Goal: Transaction & Acquisition: Purchase product/service

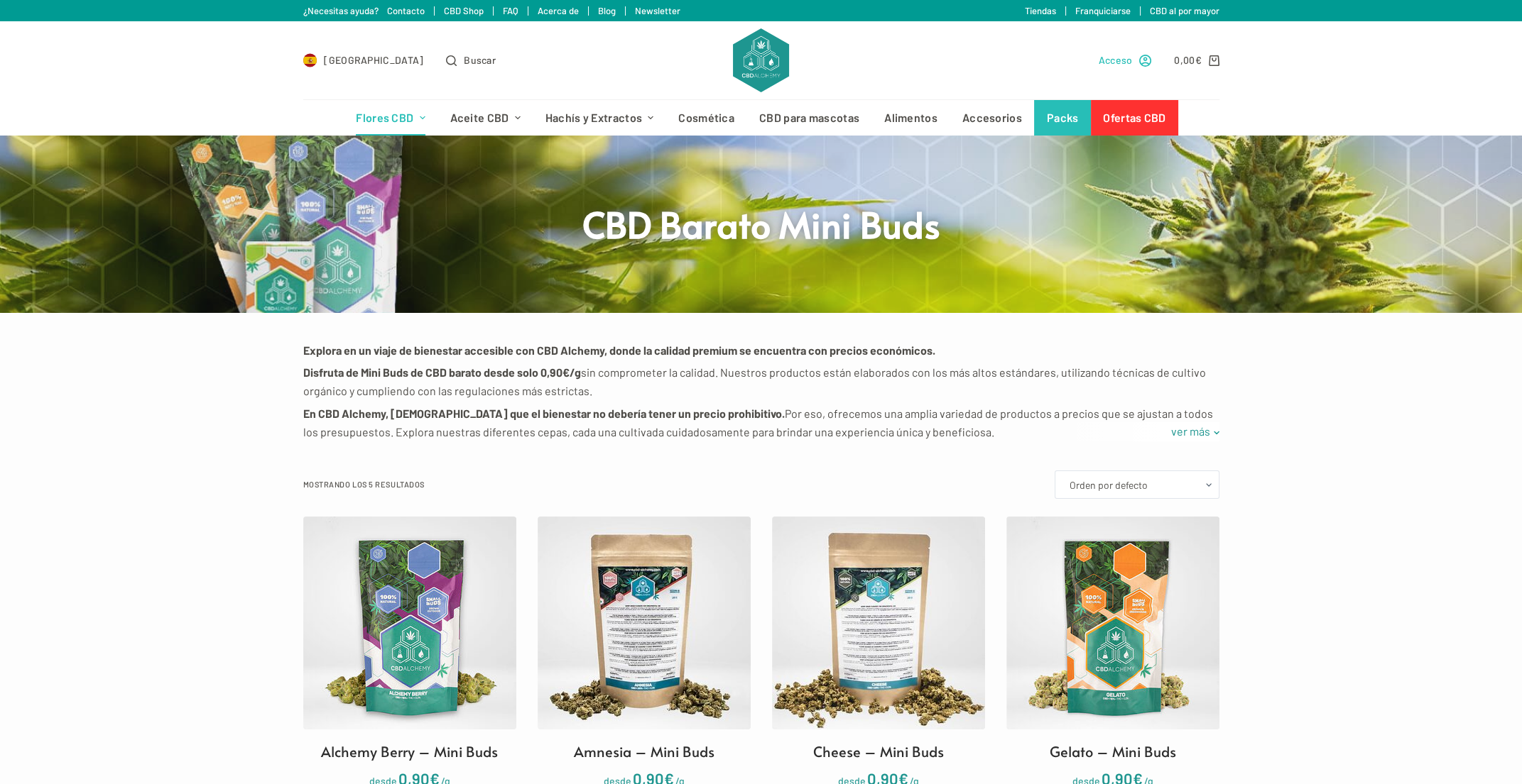
click at [1123, 61] on span "Acceso" at bounding box center [1115, 60] width 34 height 16
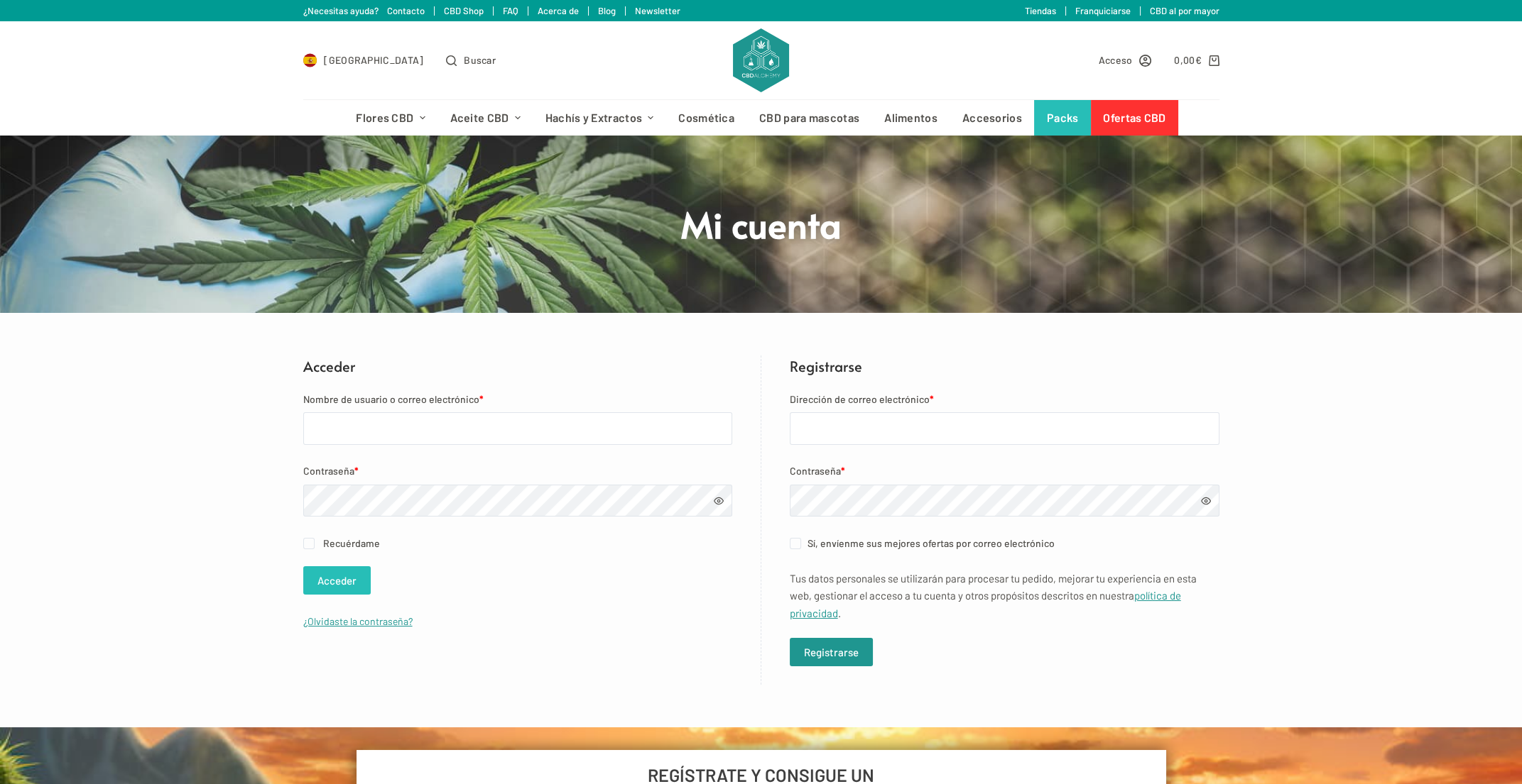
type input "catalaneta_xsempre@hotmail.com"
click at [346, 587] on button "Acceder" at bounding box center [337, 580] width 67 height 28
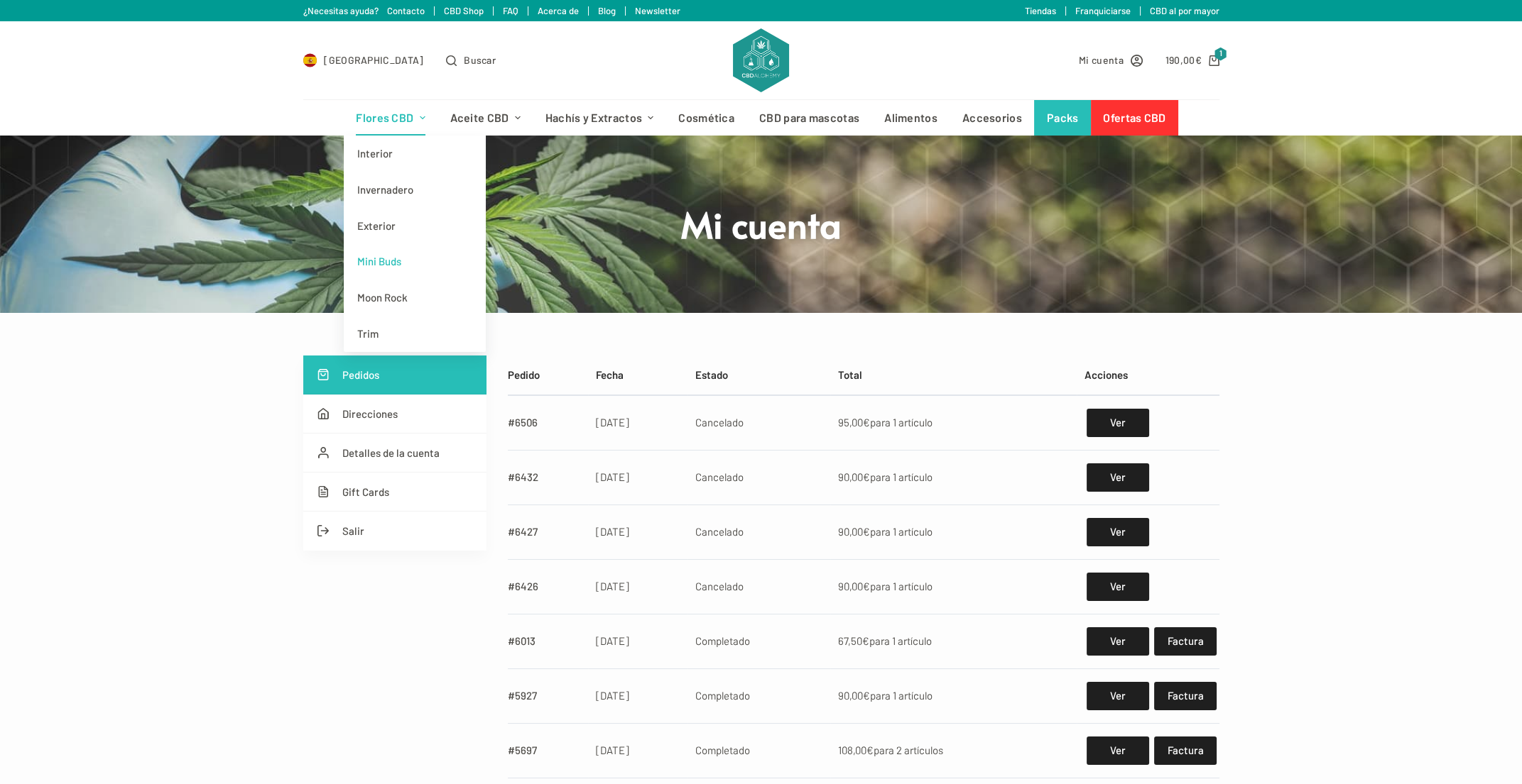
click at [381, 262] on link "Mini Buds" at bounding box center [414, 262] width 142 height 36
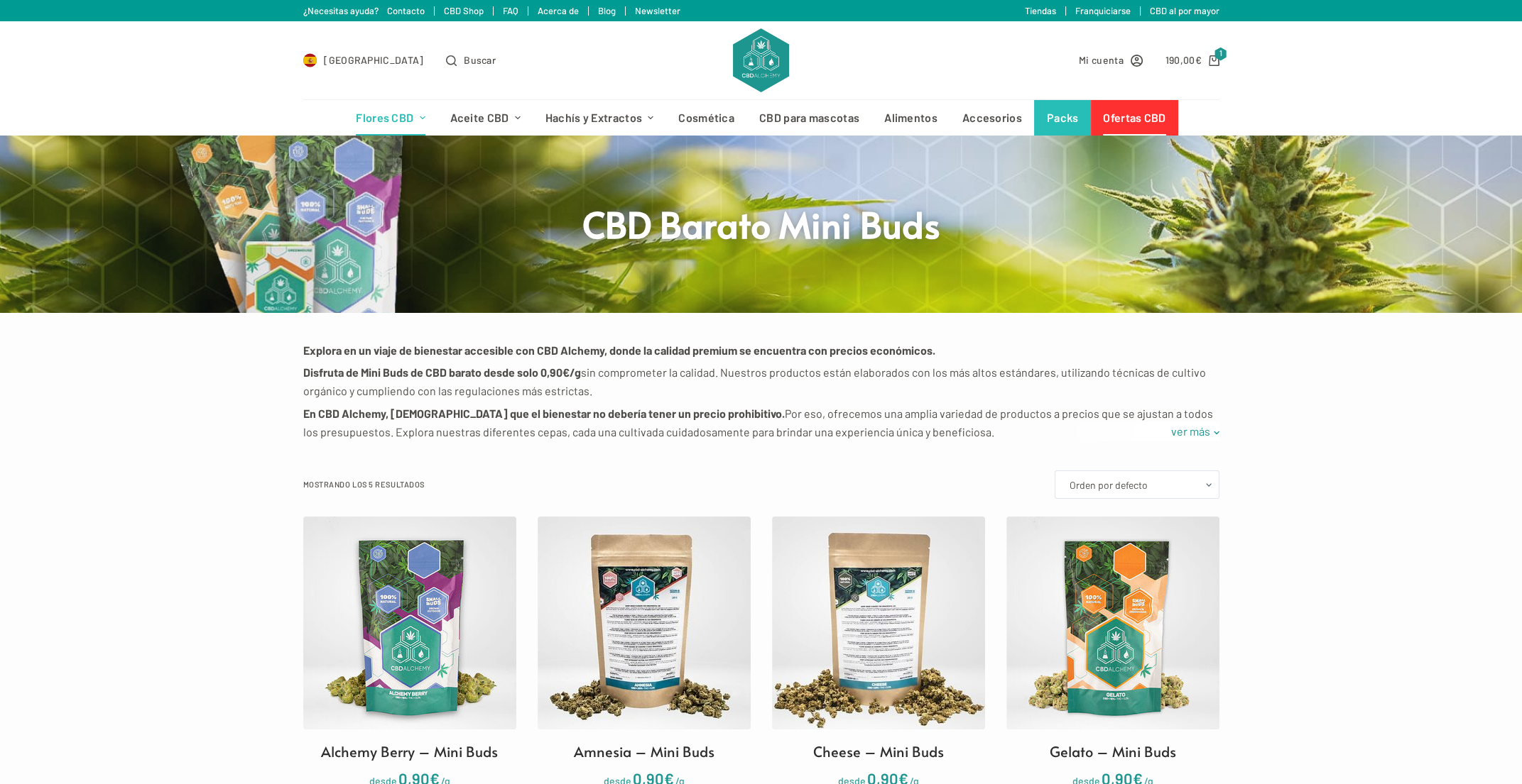
click at [1119, 107] on link "Ofertas CBD" at bounding box center [1134, 118] width 87 height 36
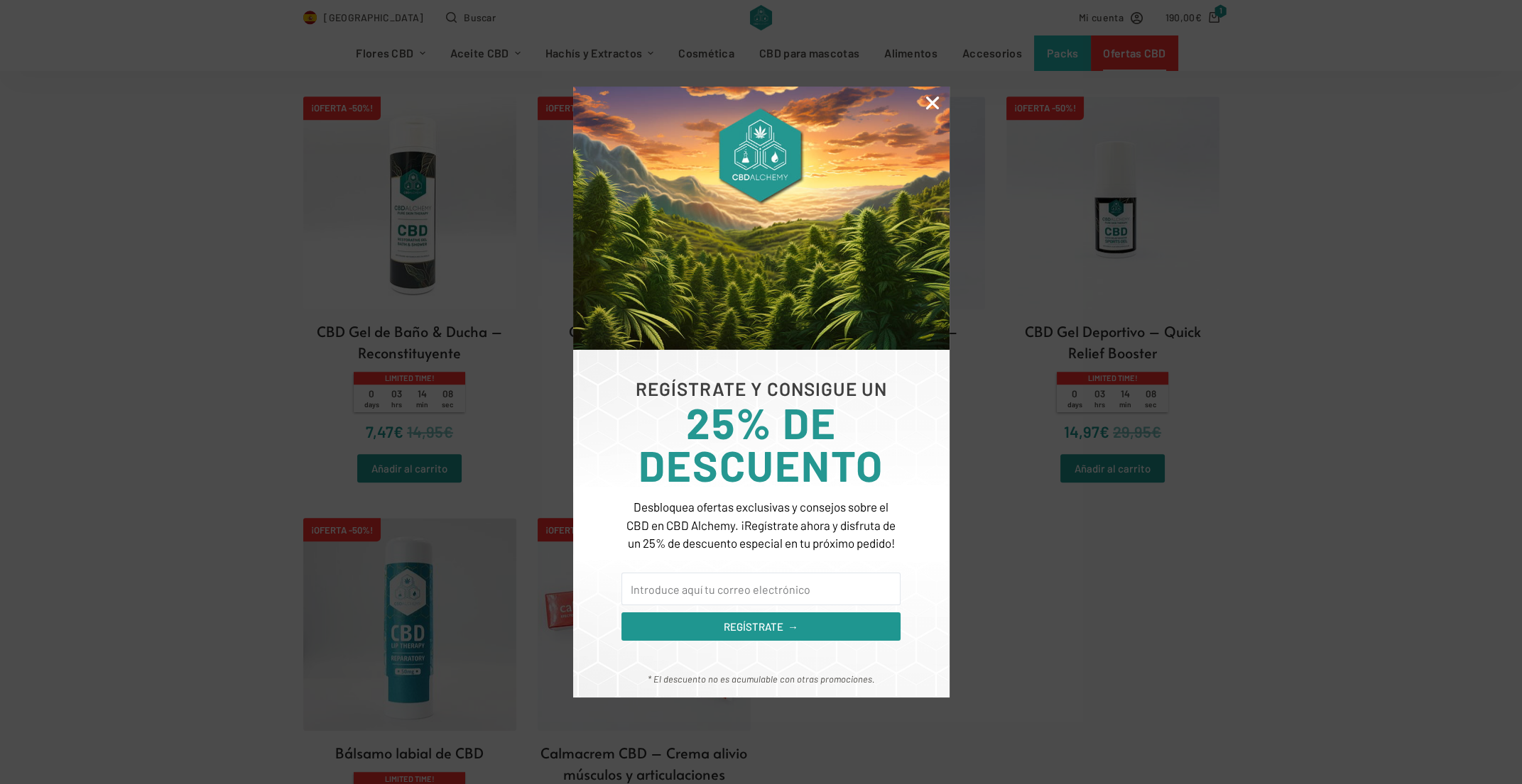
scroll to position [1987, 0]
click at [935, 100] on icon "Close" at bounding box center [933, 103] width 19 height 19
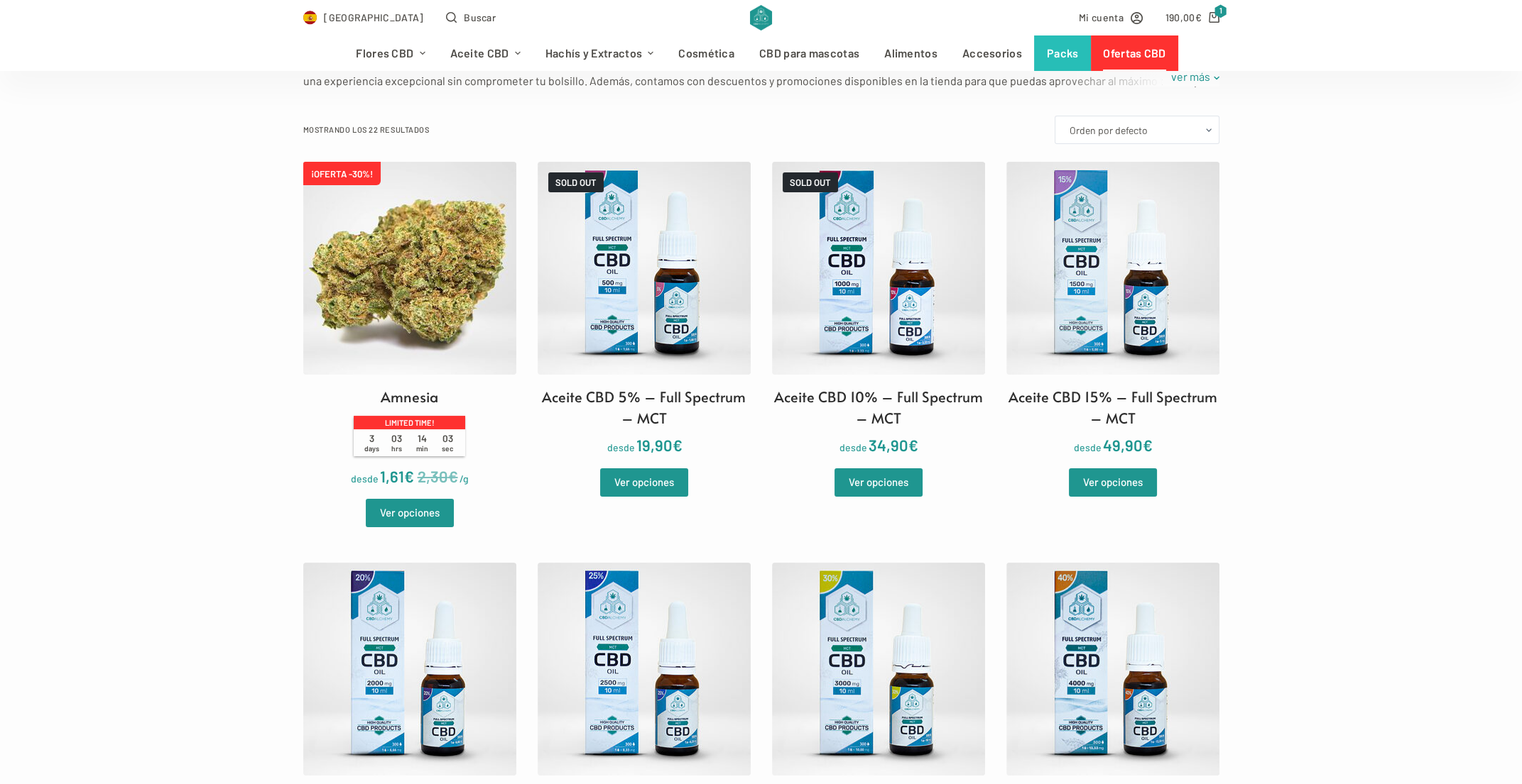
scroll to position [0, 0]
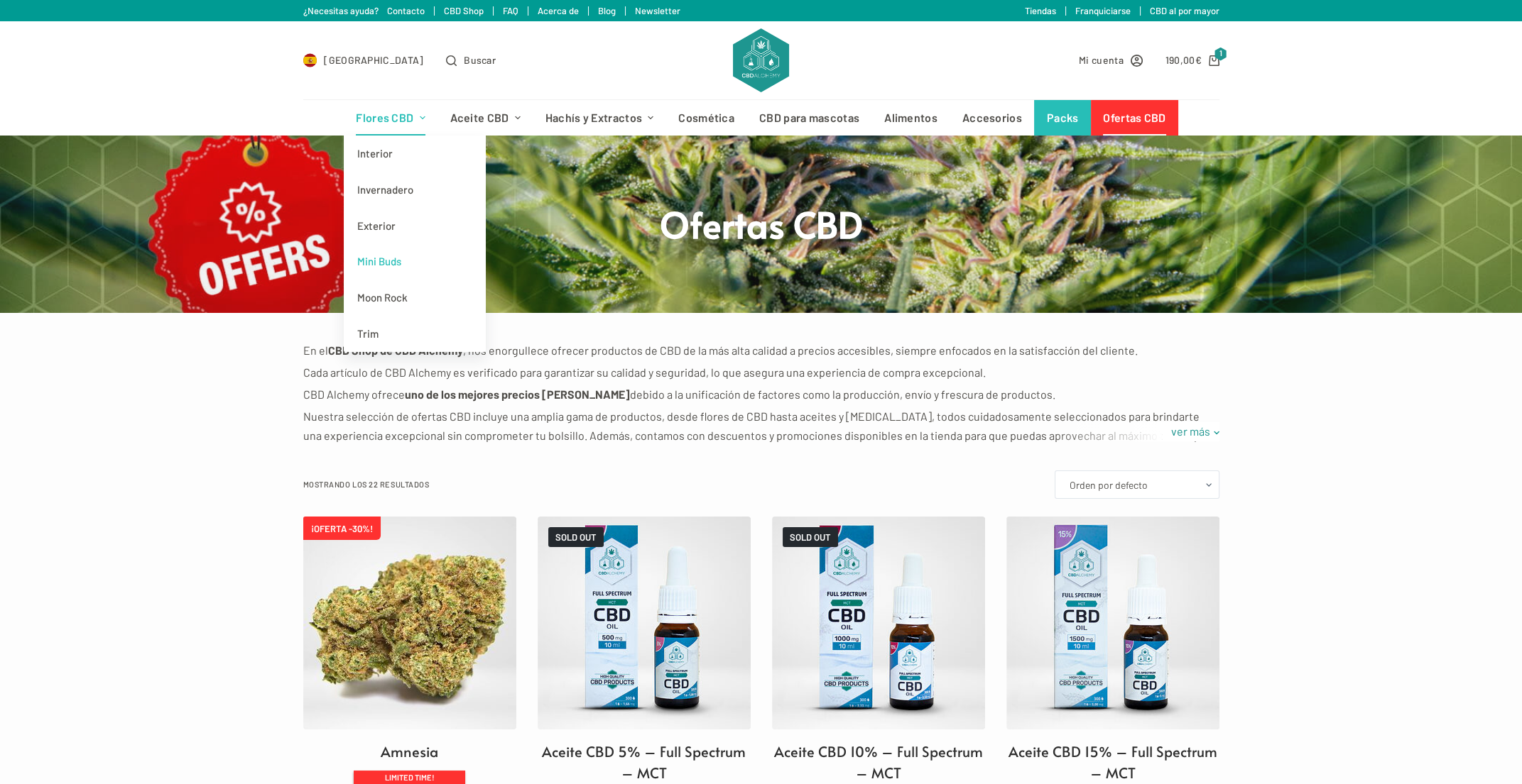
click at [391, 260] on link "Mini Buds" at bounding box center [414, 262] width 142 height 36
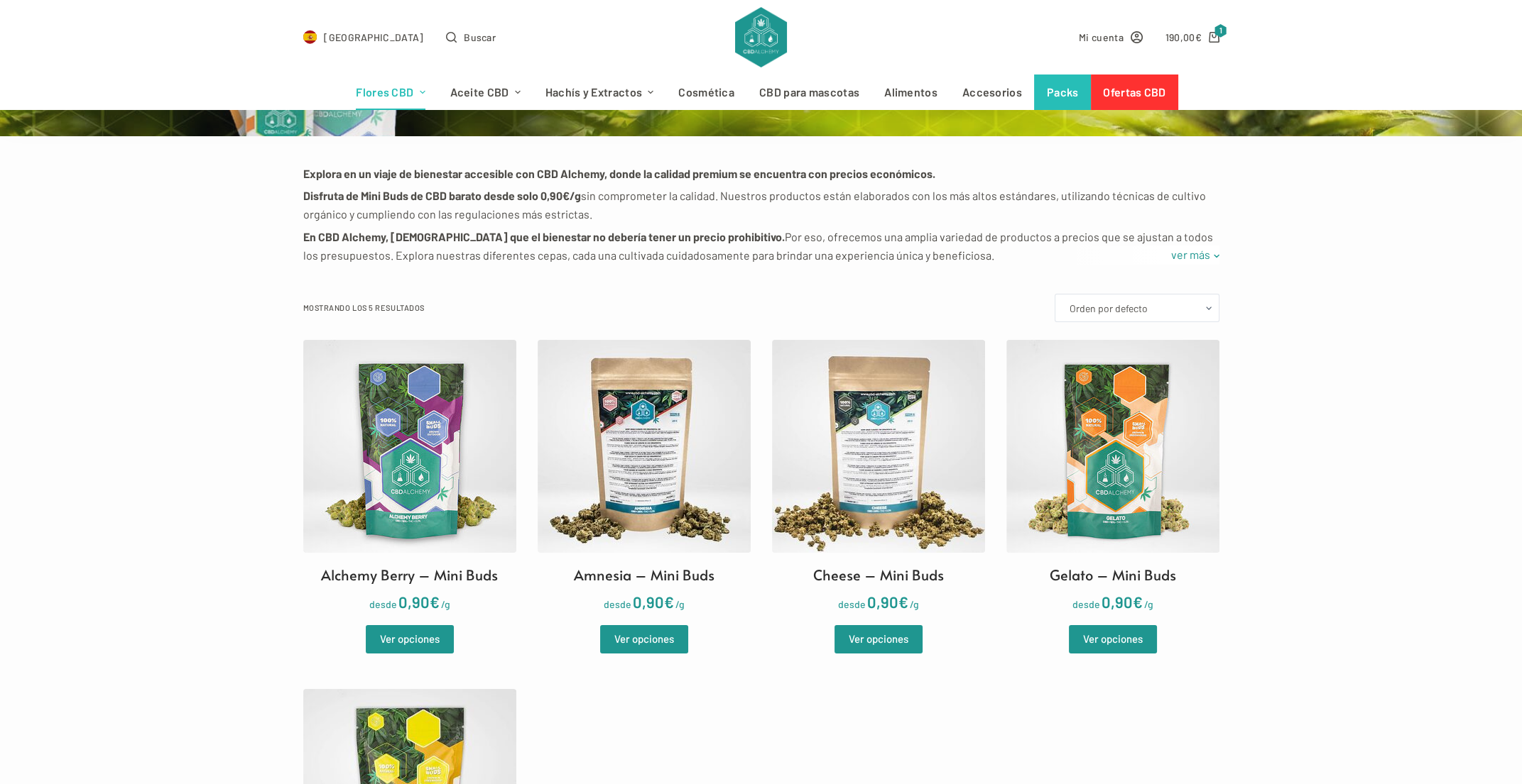
scroll to position [284, 0]
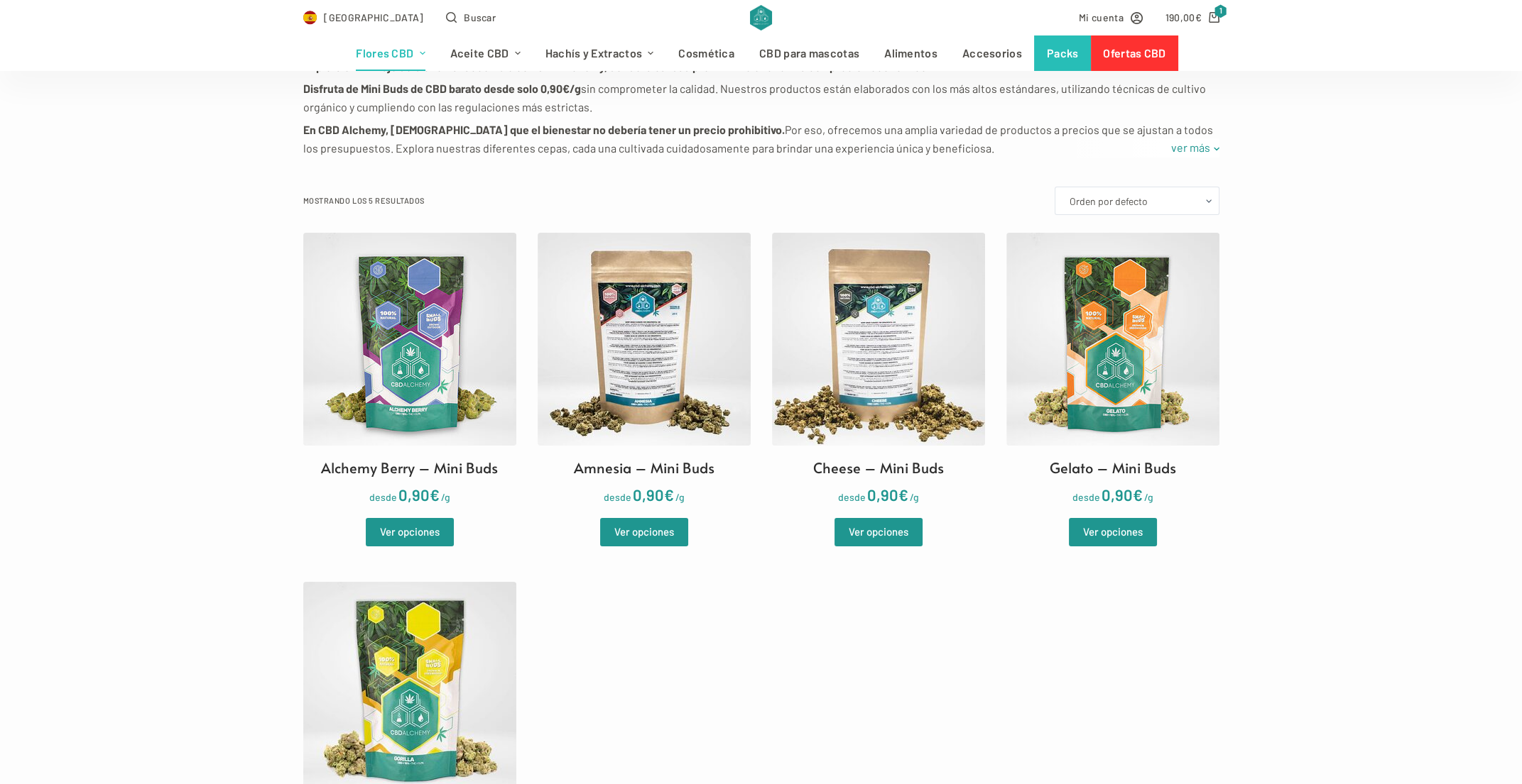
click at [1182, 648] on ul "Alchemy Berry – Mini Buds desde 0,90 € /g Ver opciones Amnesia – Mini Buds desd…" at bounding box center [761, 563] width 916 height 662
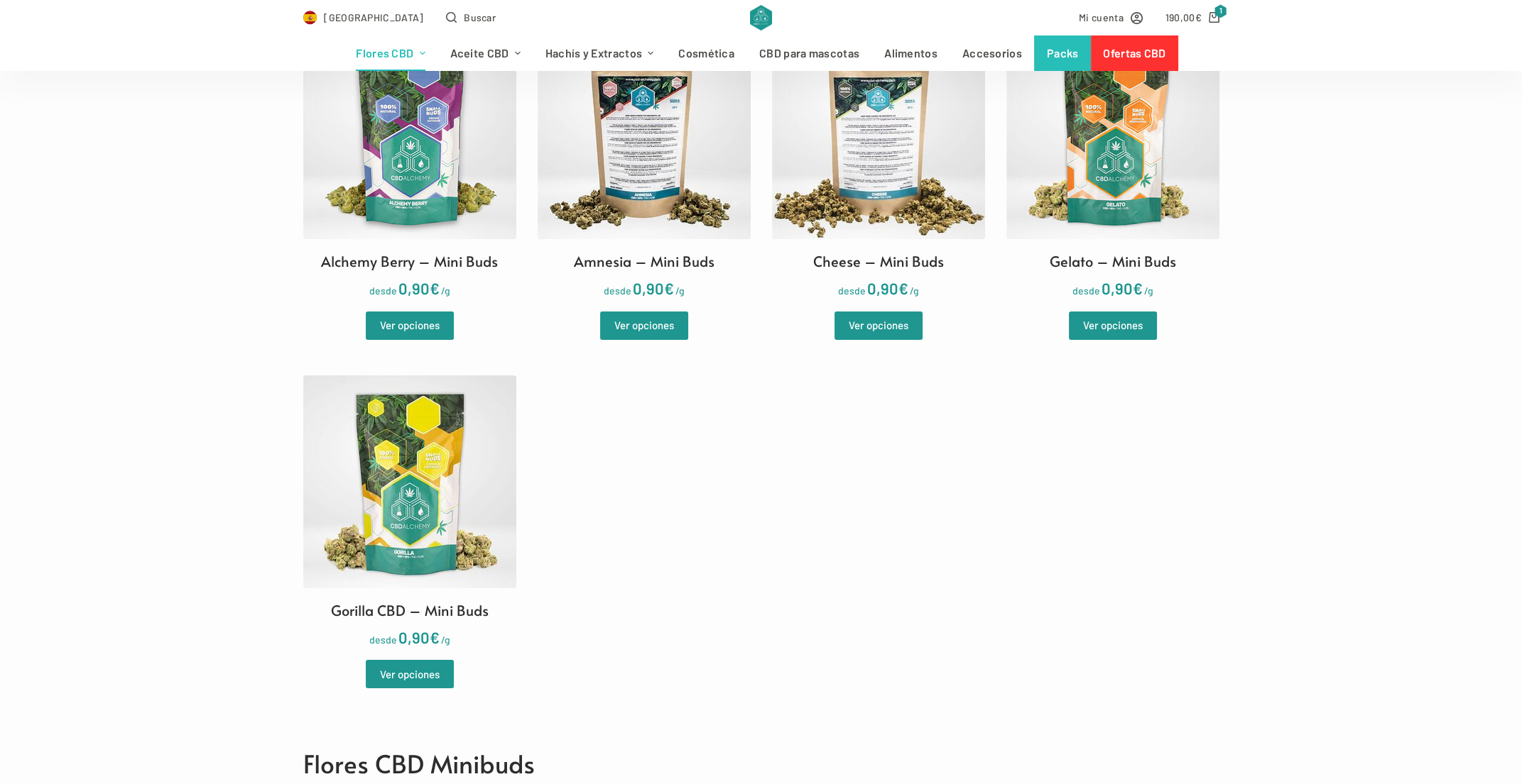
scroll to position [497, 0]
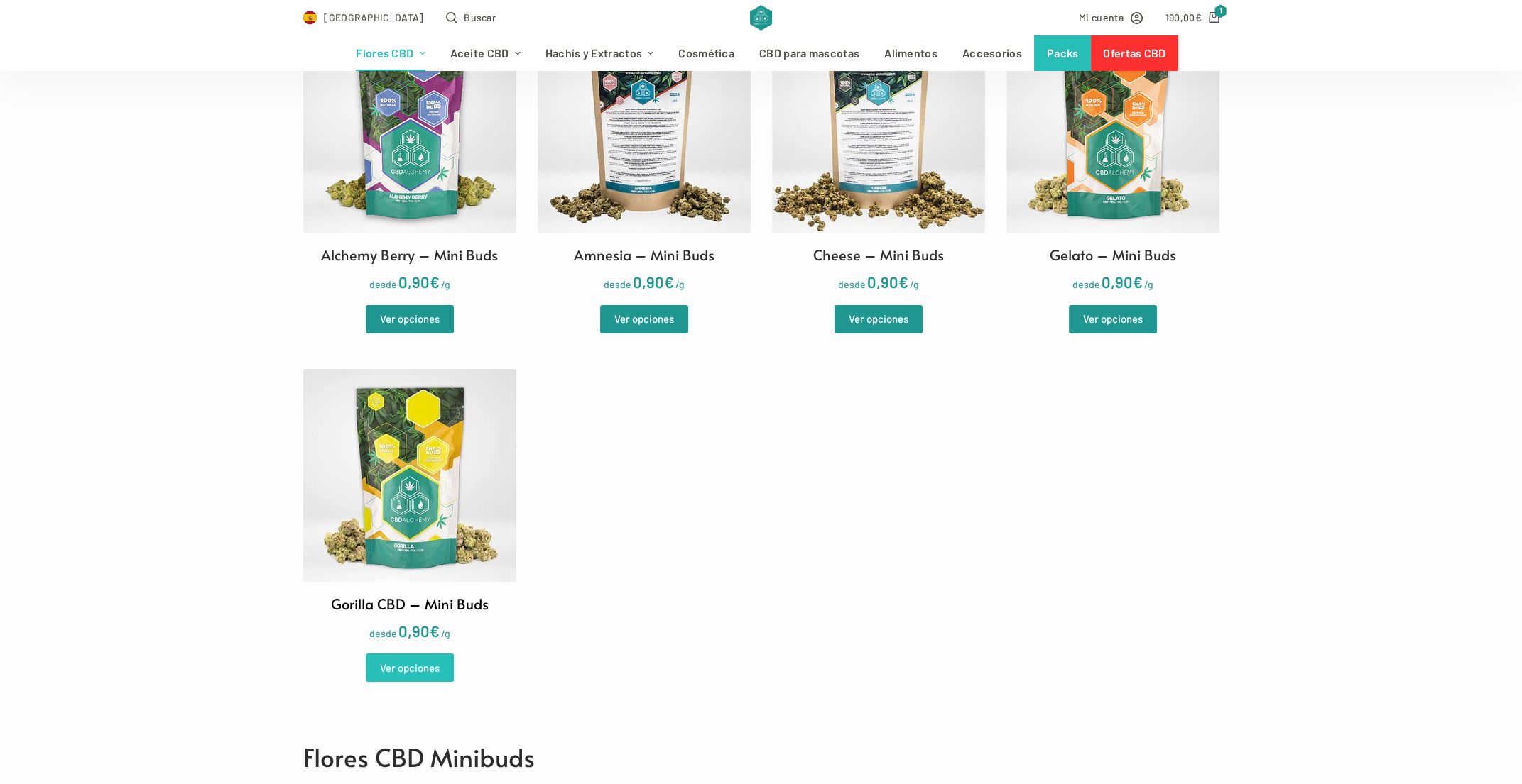
click at [431, 666] on link "Ver opciones" at bounding box center [409, 667] width 88 height 28
click at [1085, 169] on img at bounding box center [1113, 126] width 213 height 213
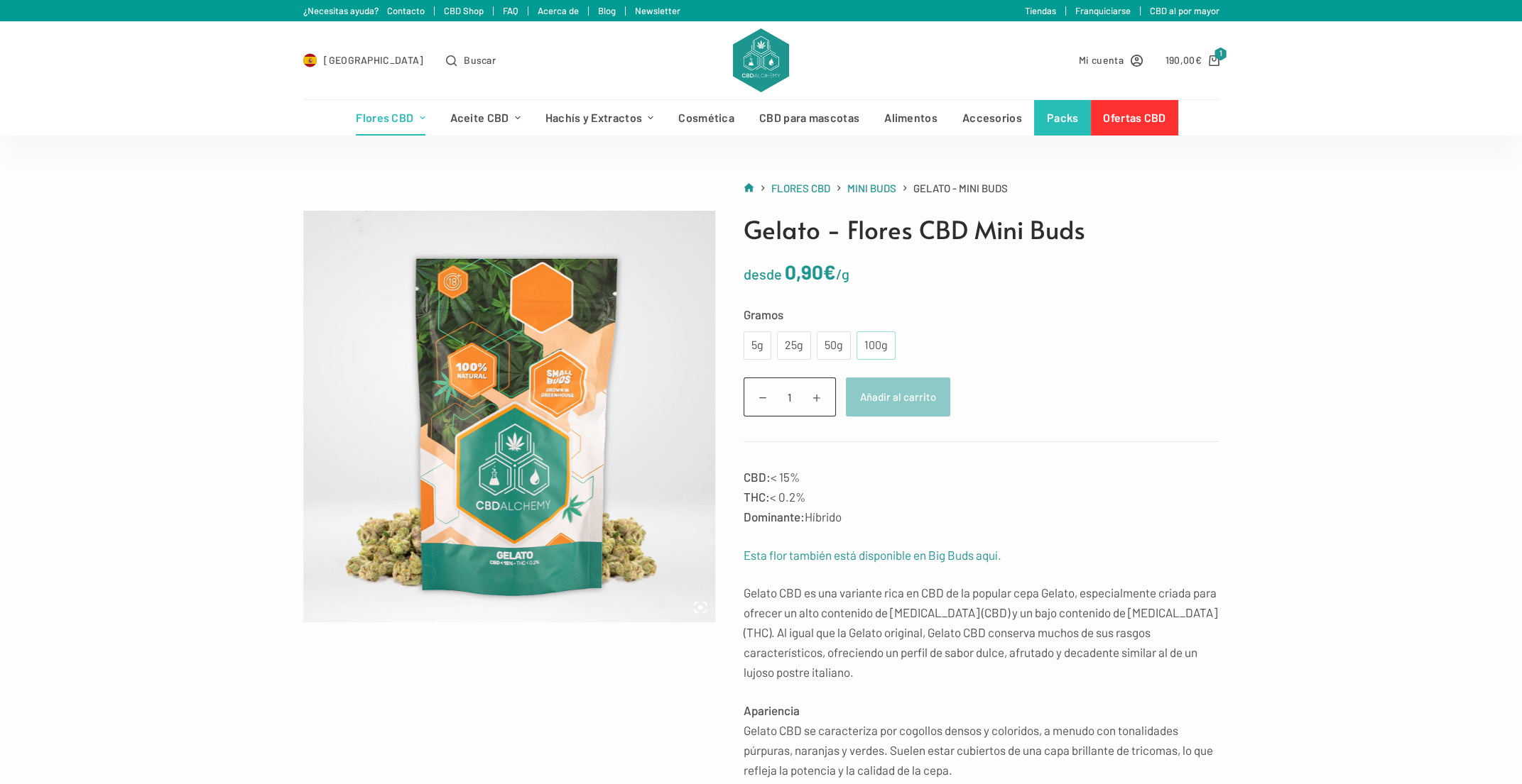
click at [878, 340] on div "100g" at bounding box center [876, 346] width 22 height 19
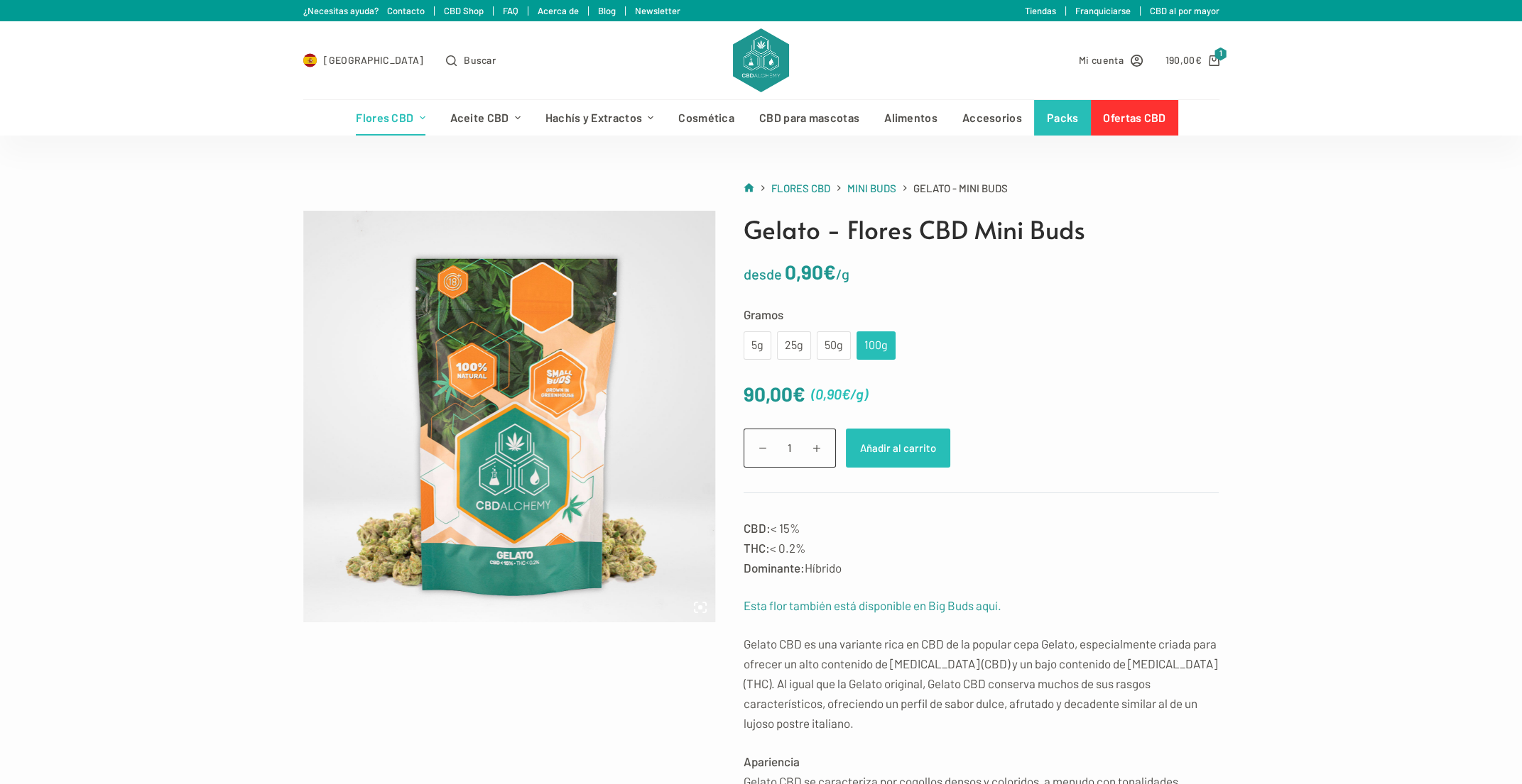
click at [907, 458] on button "Añadir al carrito" at bounding box center [898, 448] width 104 height 39
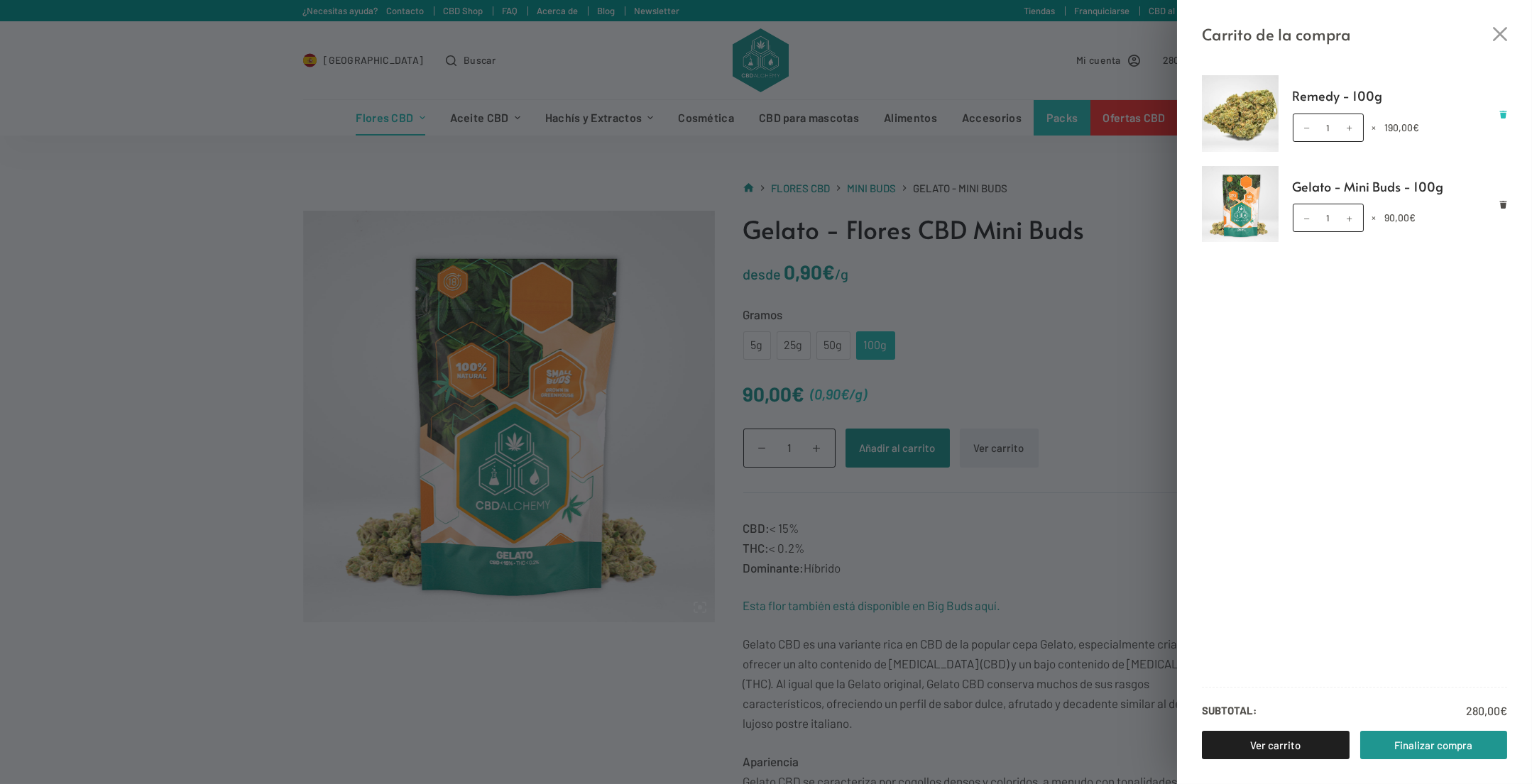
click at [1505, 111] on icon "Eliminar Remedy - 100g del carrito" at bounding box center [1504, 114] width 7 height 8
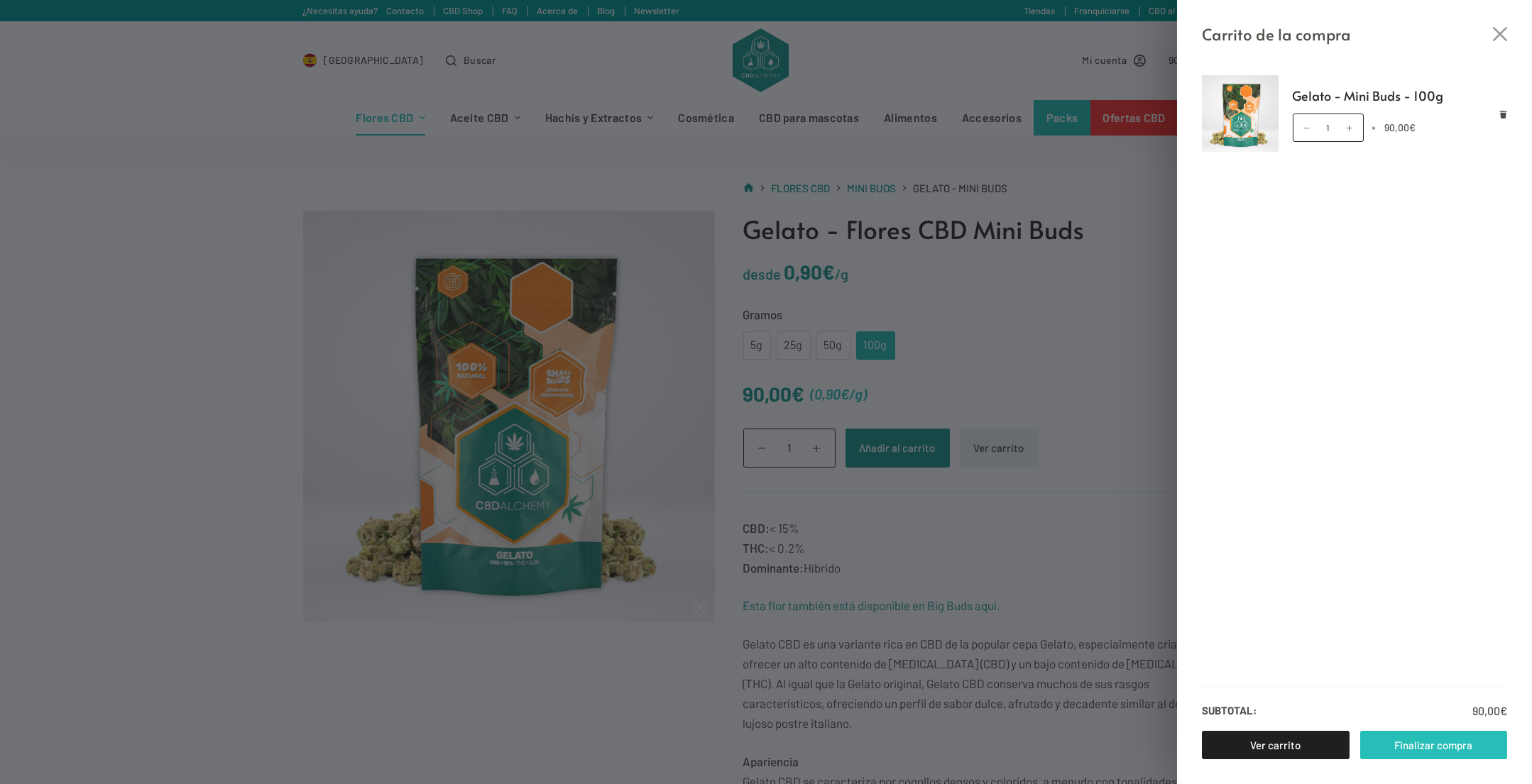
click at [1432, 745] on link "Finalizar compra" at bounding box center [1434, 745] width 147 height 28
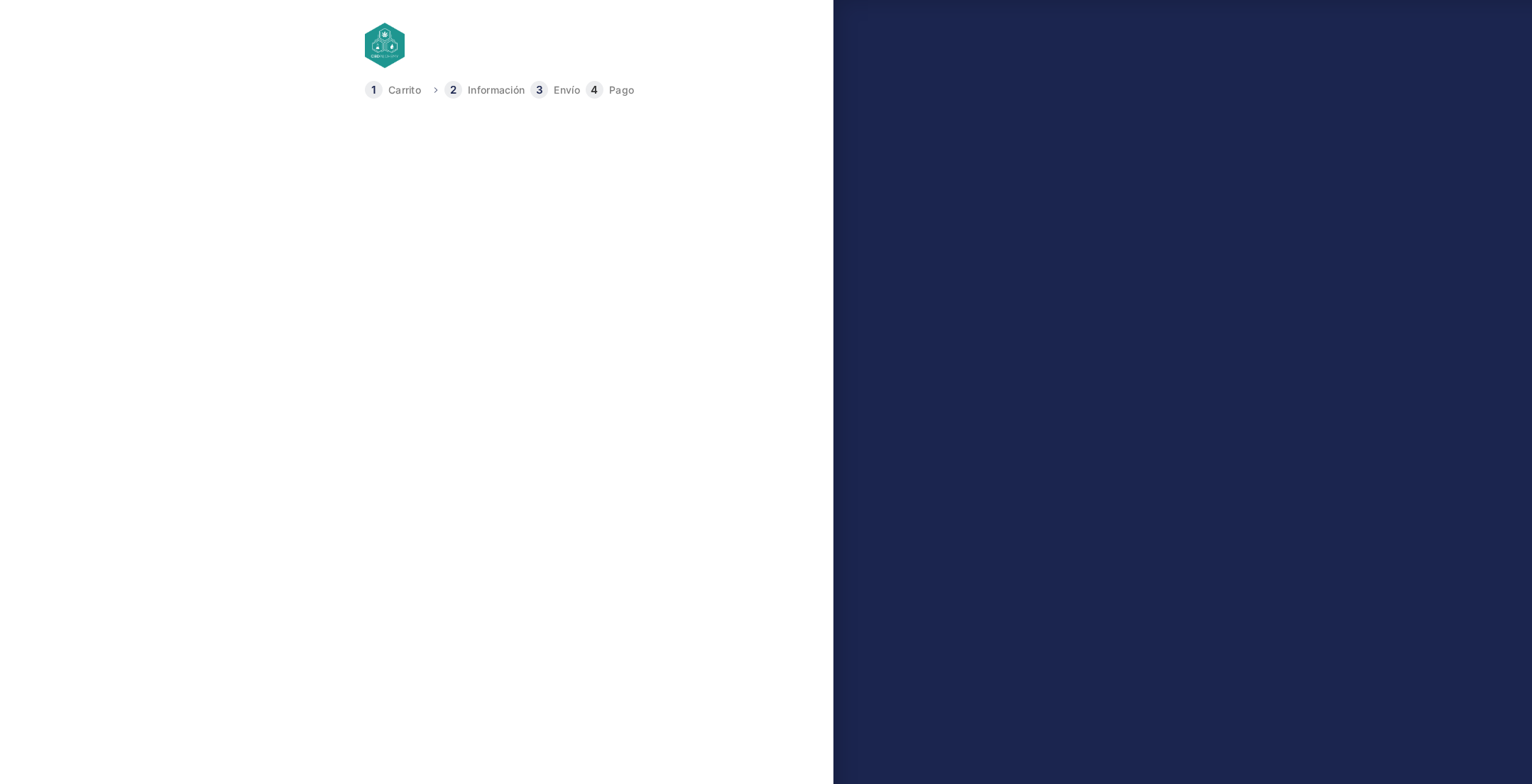
type input "611492848 - 653795920"
select select "GI"
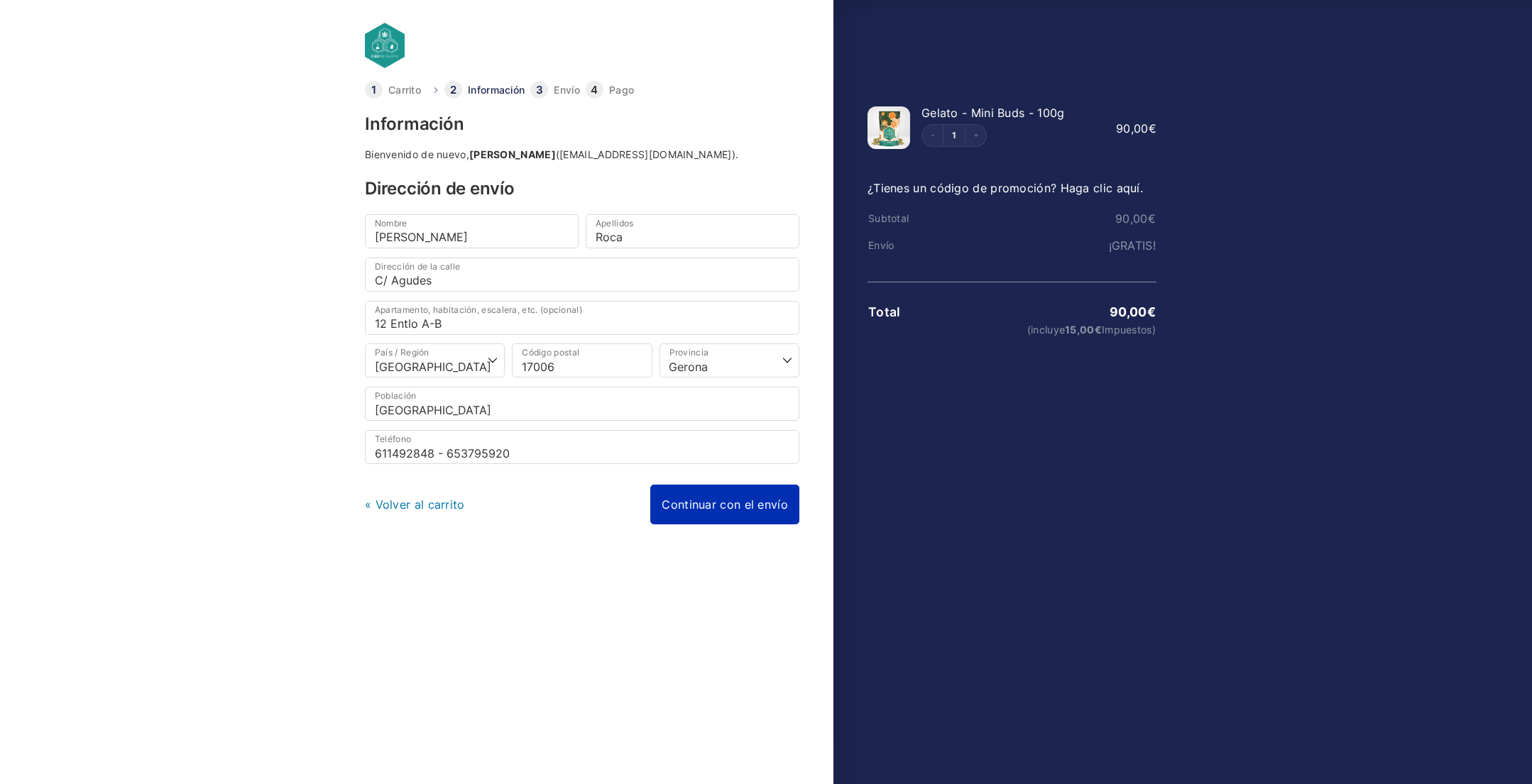
click at [744, 498] on link "Continuar con el envío" at bounding box center [725, 504] width 149 height 40
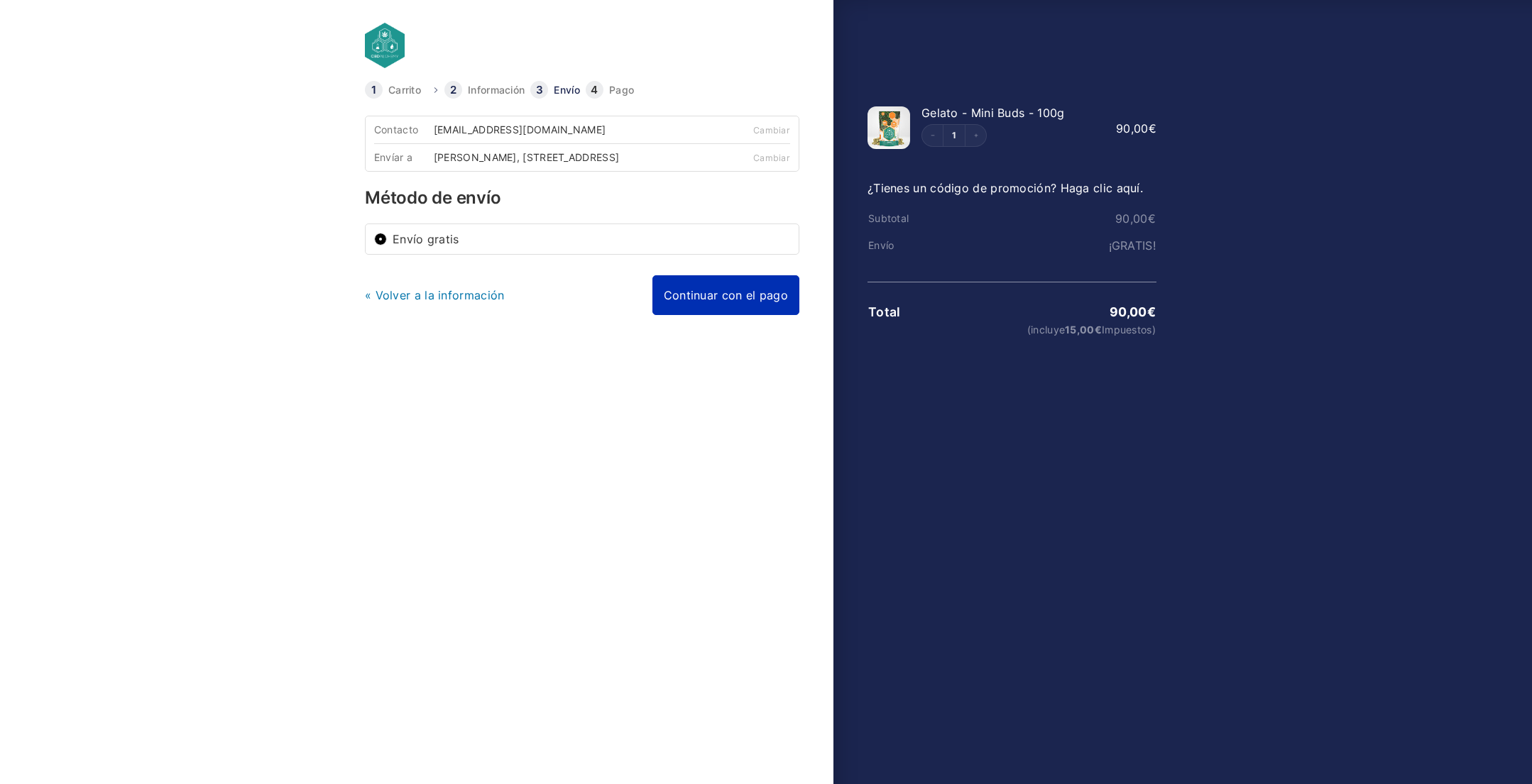
click at [719, 297] on link "Continuar con el pago" at bounding box center [726, 295] width 147 height 40
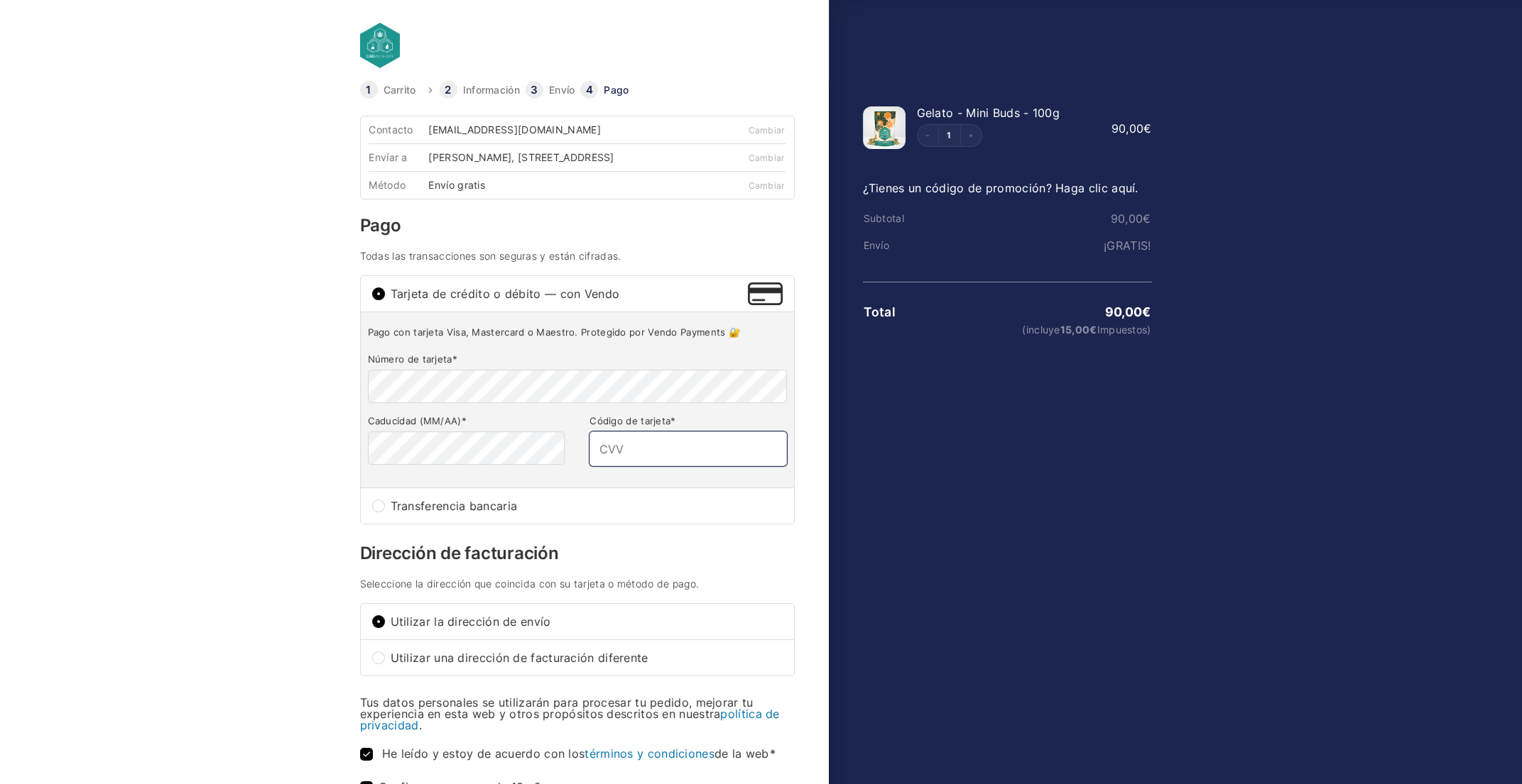
click at [639, 458] on input "Código de tarjeta *" at bounding box center [687, 448] width 197 height 34
type input "432"
click at [237, 422] on body "Carrito Información Envío Pago Información Bienvenido de nuevo, Judith Roca (ca…" at bounding box center [761, 369] width 1522 height 739
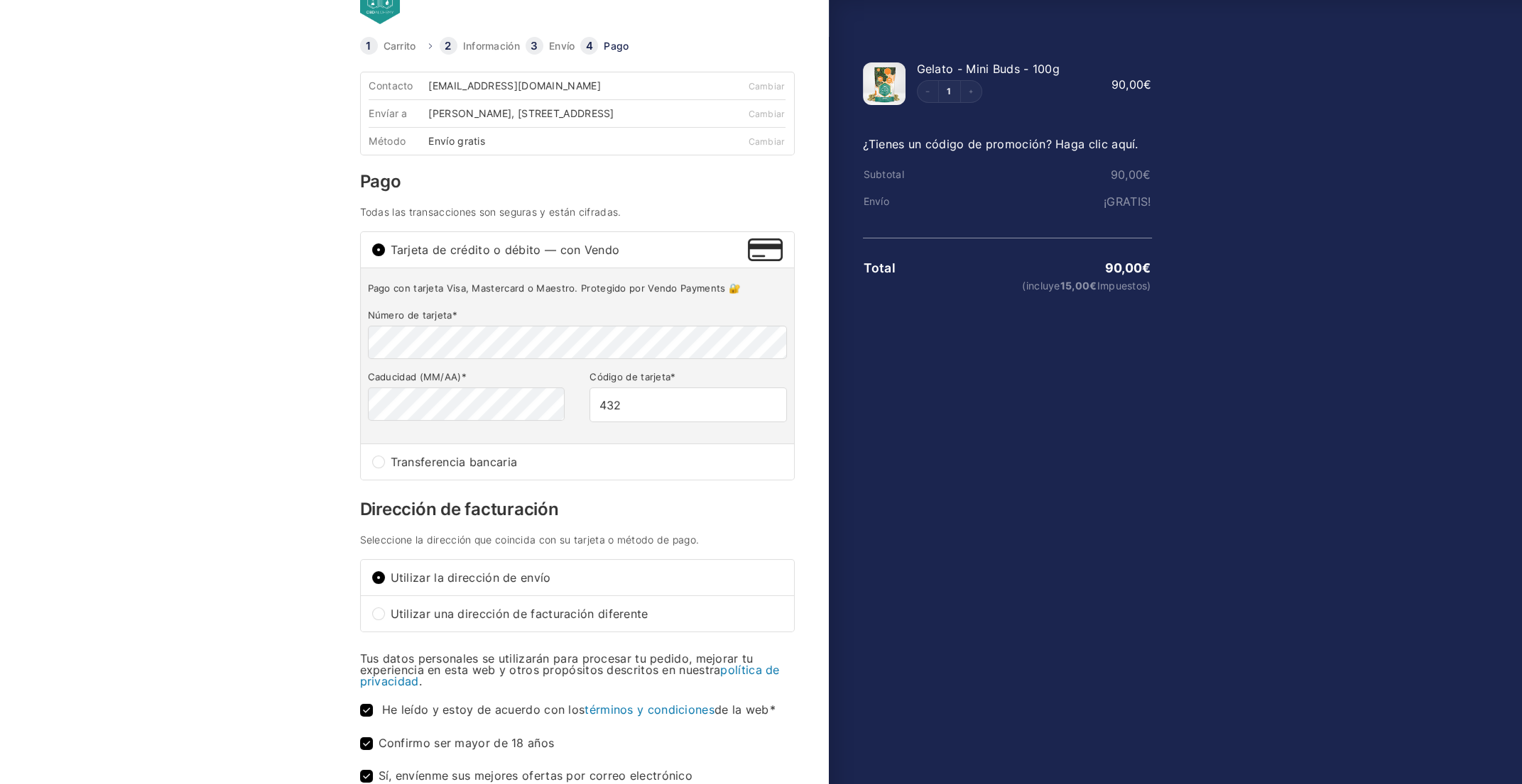
scroll to position [197, 0]
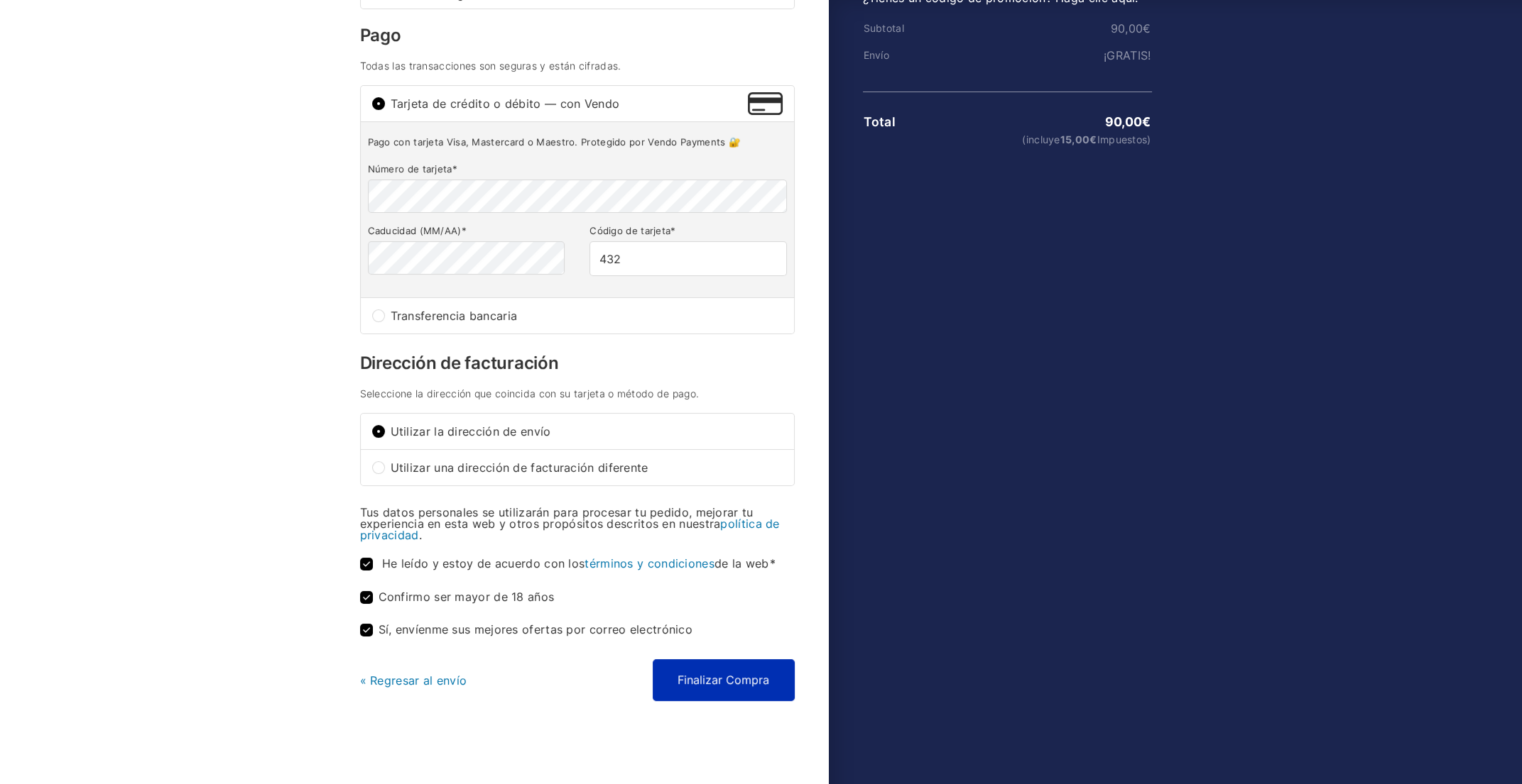
click at [735, 684] on button "Finalizar Compra" at bounding box center [723, 680] width 142 height 41
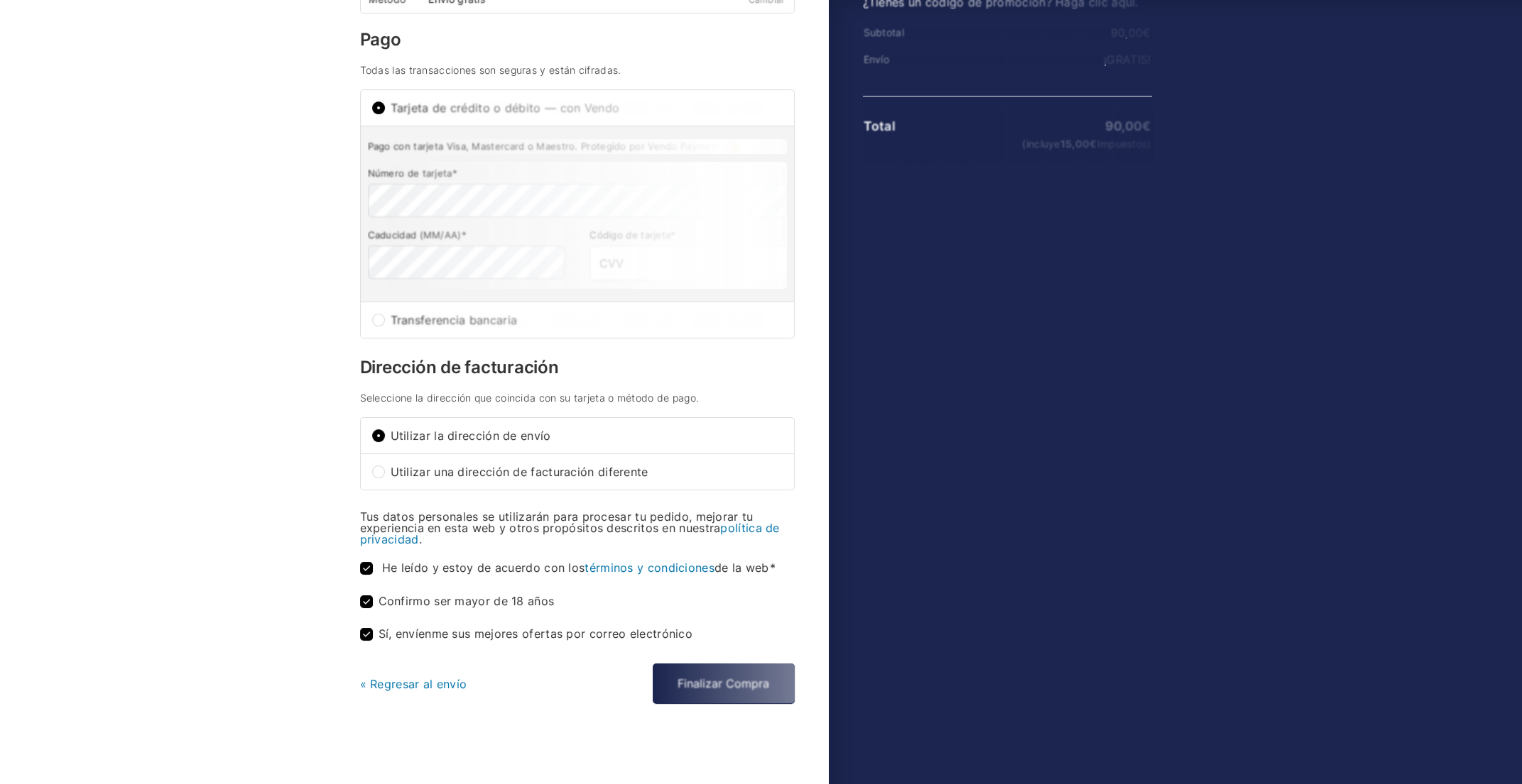
scroll to position [196, 0]
